Goal: Task Accomplishment & Management: Manage account settings

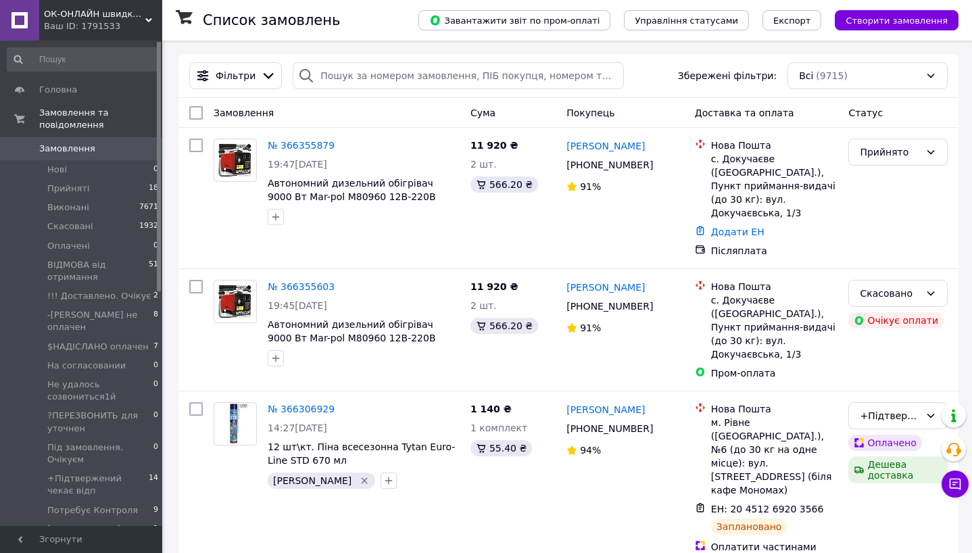
click at [109, 148] on span "Замовлення" at bounding box center [82, 149] width 86 height 12
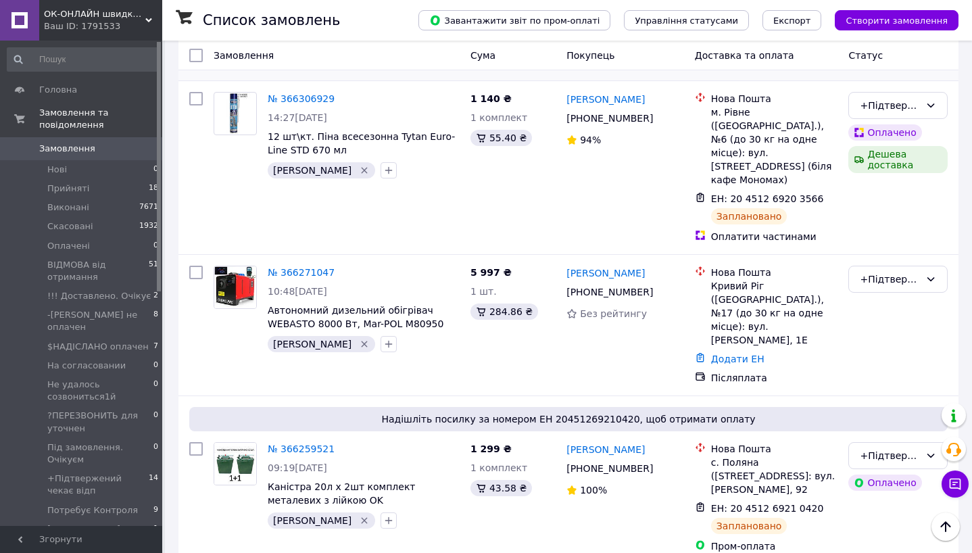
scroll to position [327, 0]
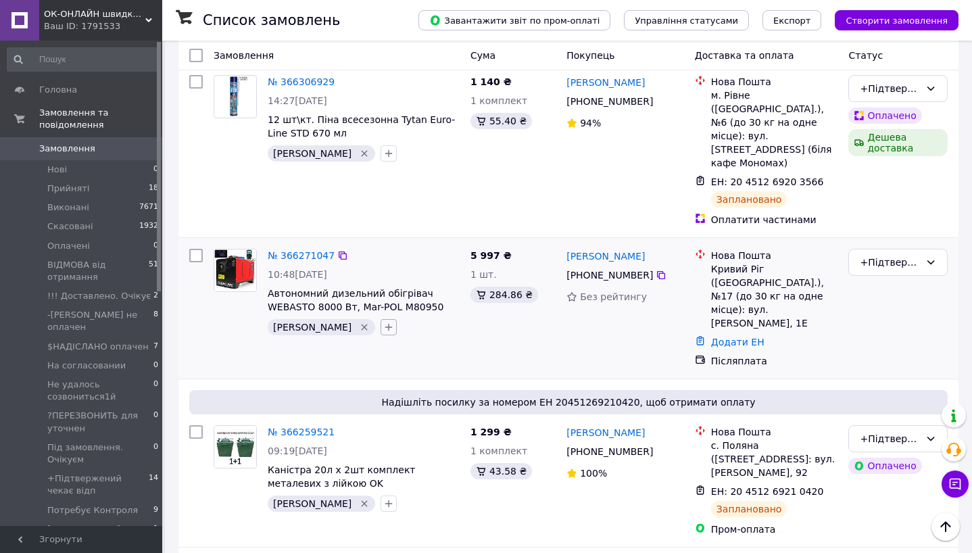
click at [383, 322] on icon "button" at bounding box center [388, 327] width 11 height 11
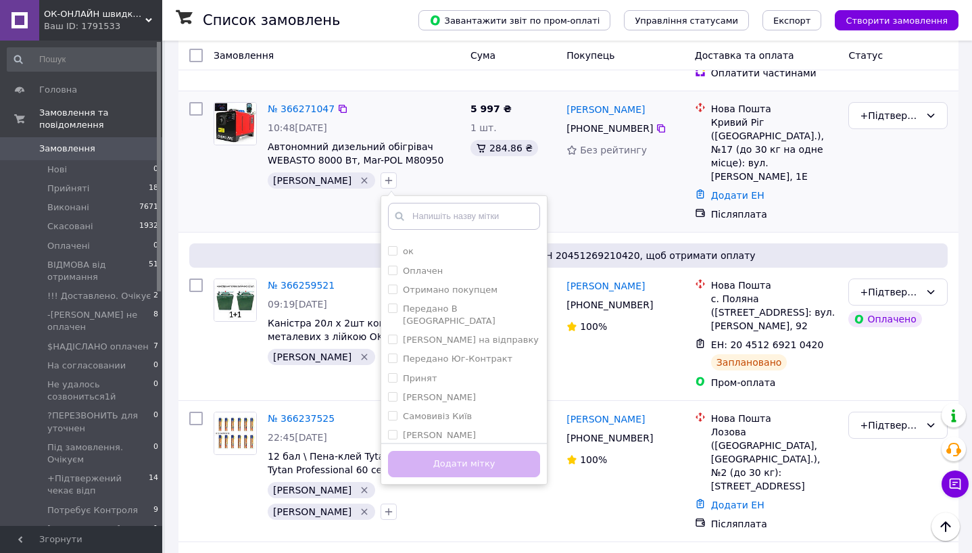
scroll to position [477, 0]
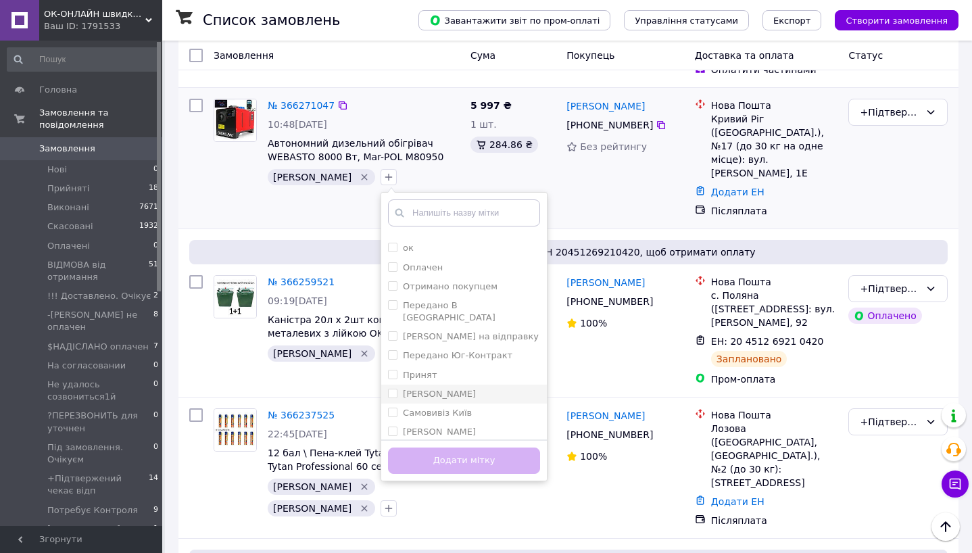
click at [388, 389] on input "[PERSON_NAME]" at bounding box center [392, 393] width 9 height 9
checkbox input "true"
click at [390, 447] on button "Додати мітку" at bounding box center [464, 460] width 152 height 26
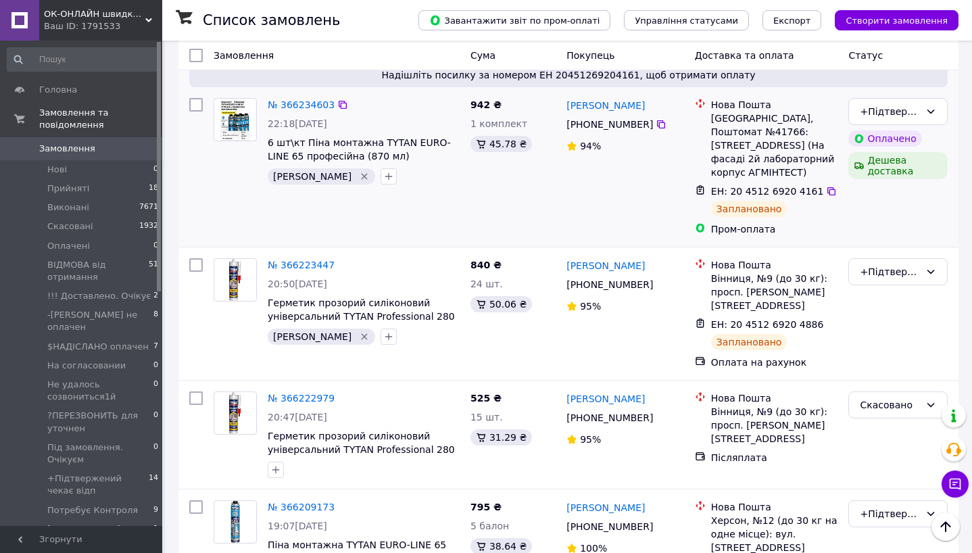
scroll to position [967, 0]
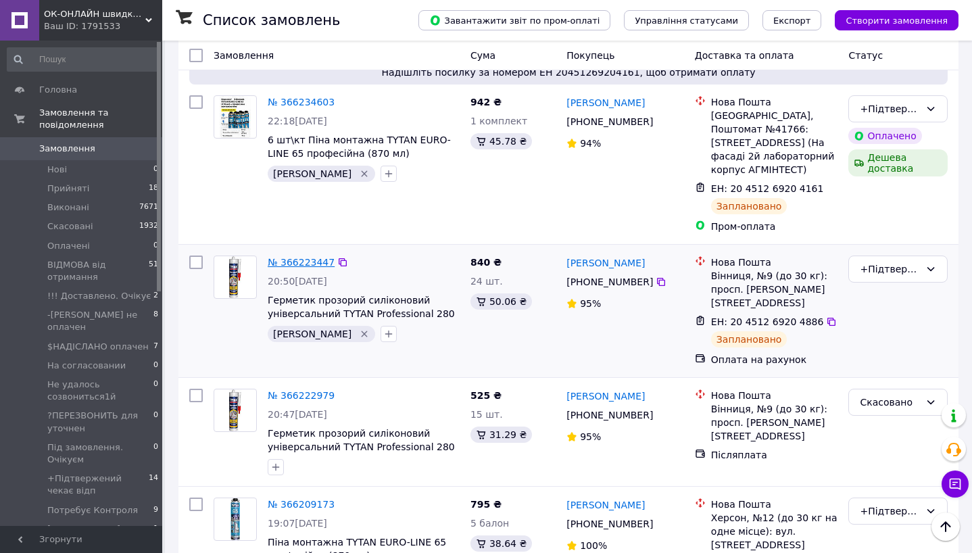
click at [292, 257] on link "№ 366223447" at bounding box center [301, 262] width 67 height 11
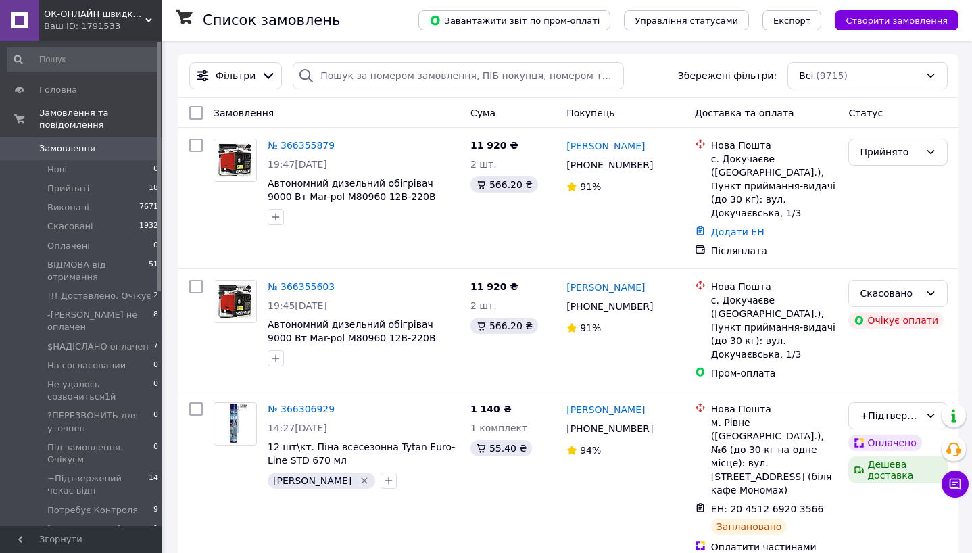
click at [108, 151] on span "Замовлення" at bounding box center [82, 149] width 86 height 12
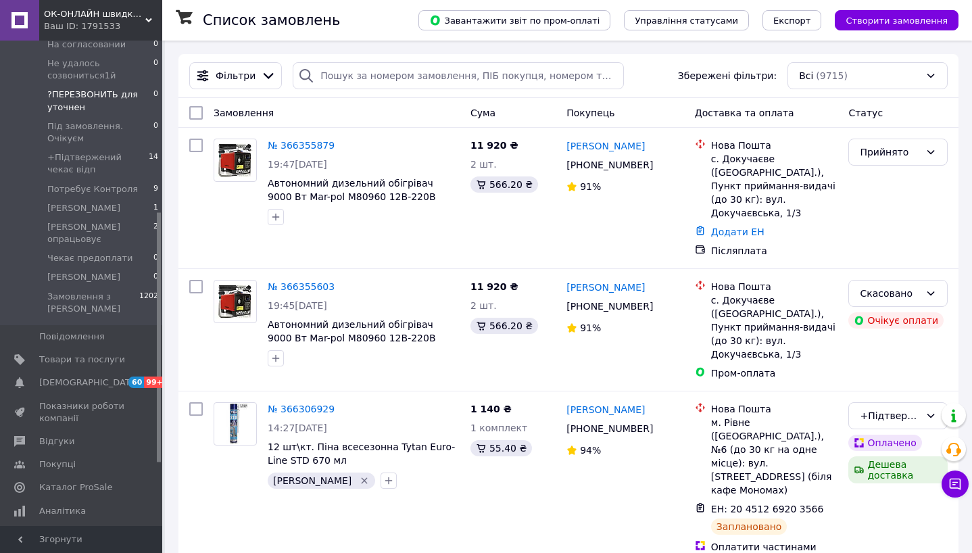
scroll to position [366, 0]
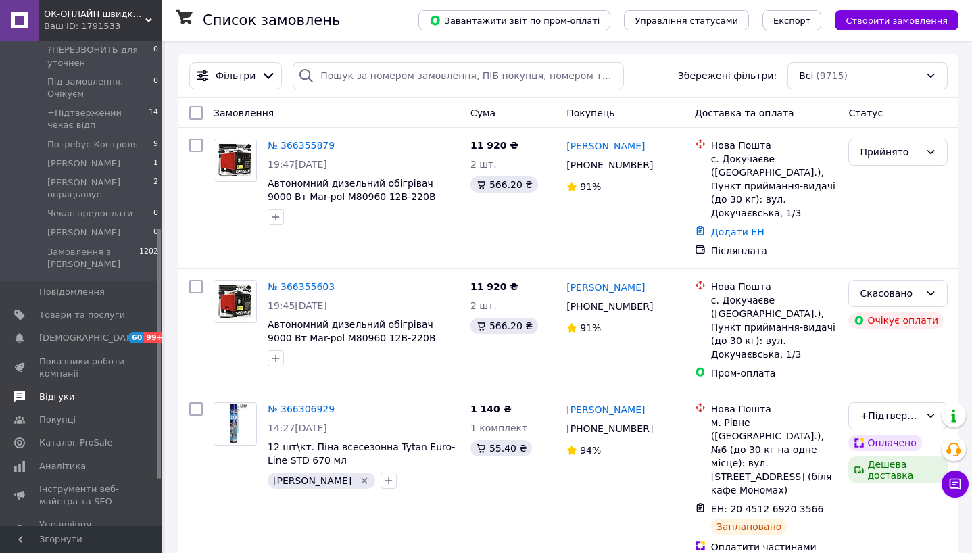
click at [65, 391] on span "Відгуки" at bounding box center [56, 397] width 35 height 12
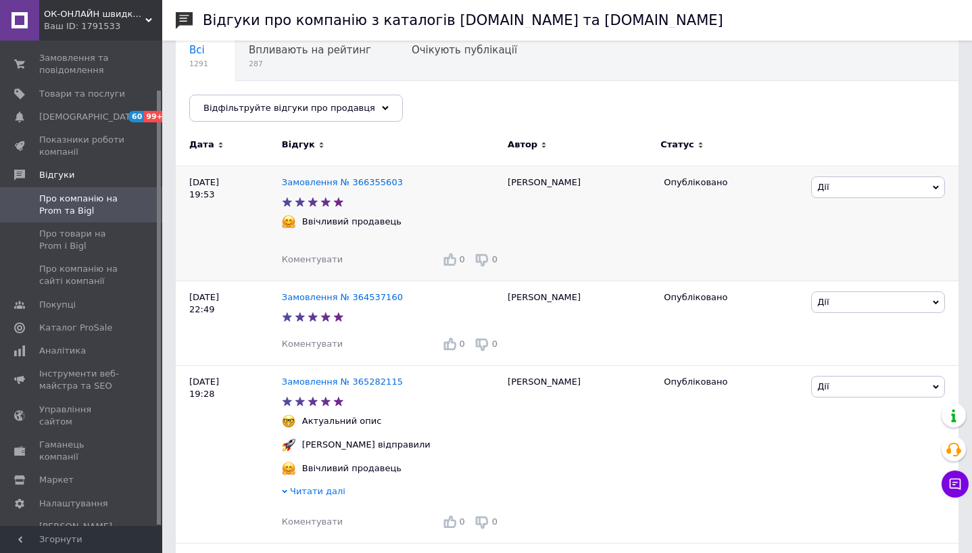
scroll to position [128, 0]
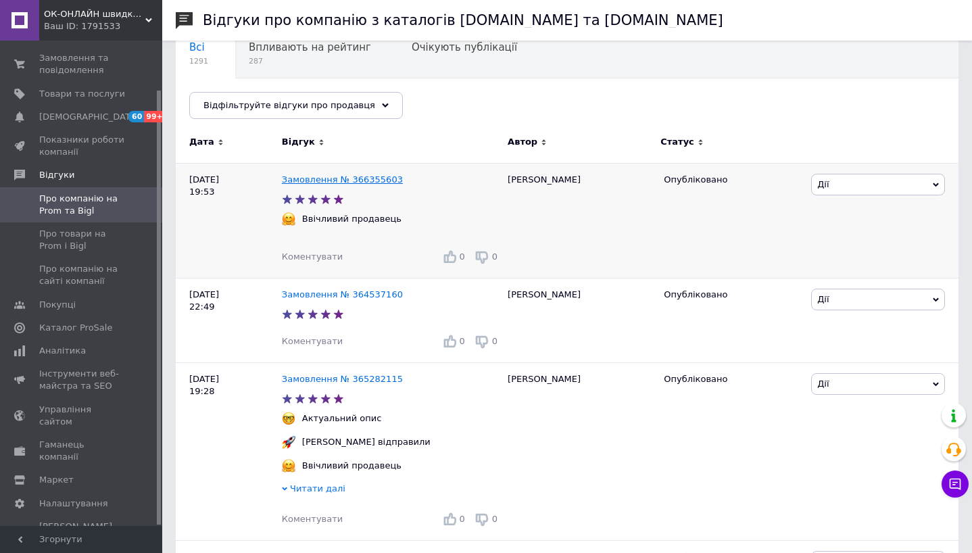
click at [361, 179] on link "Замовлення № 366355603" at bounding box center [342, 179] width 121 height 10
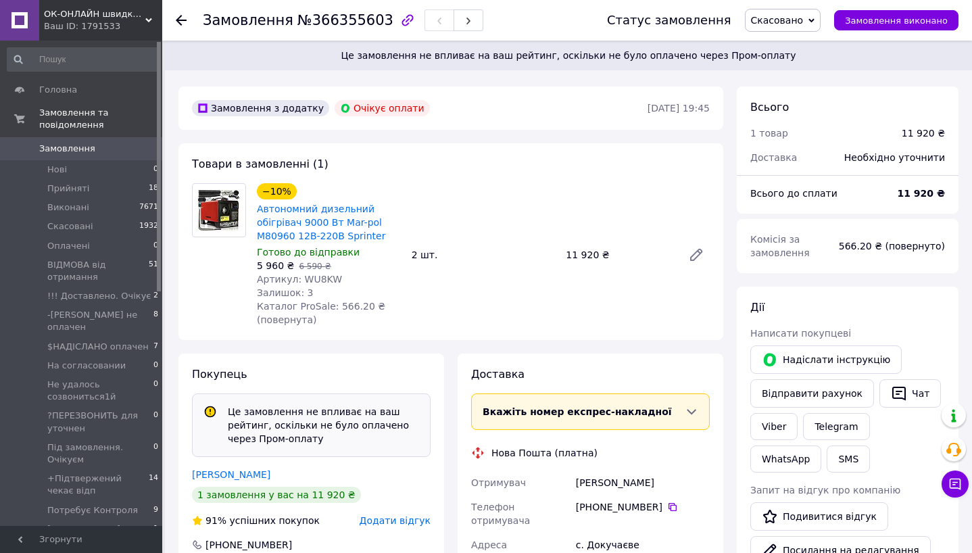
click at [122, 153] on span "Замовлення" at bounding box center [82, 149] width 86 height 12
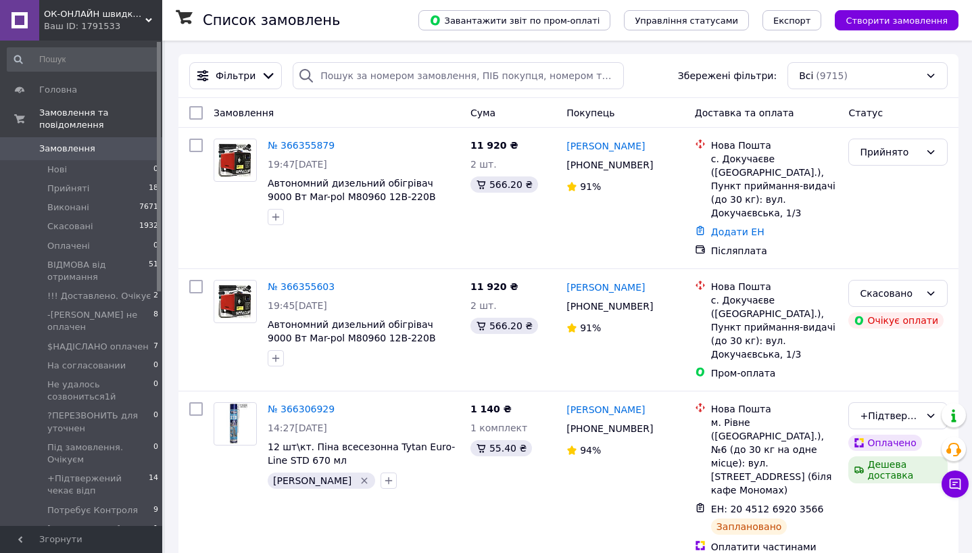
click at [100, 150] on span "Замовлення" at bounding box center [82, 149] width 86 height 12
